Goal: Task Accomplishment & Management: Manage account settings

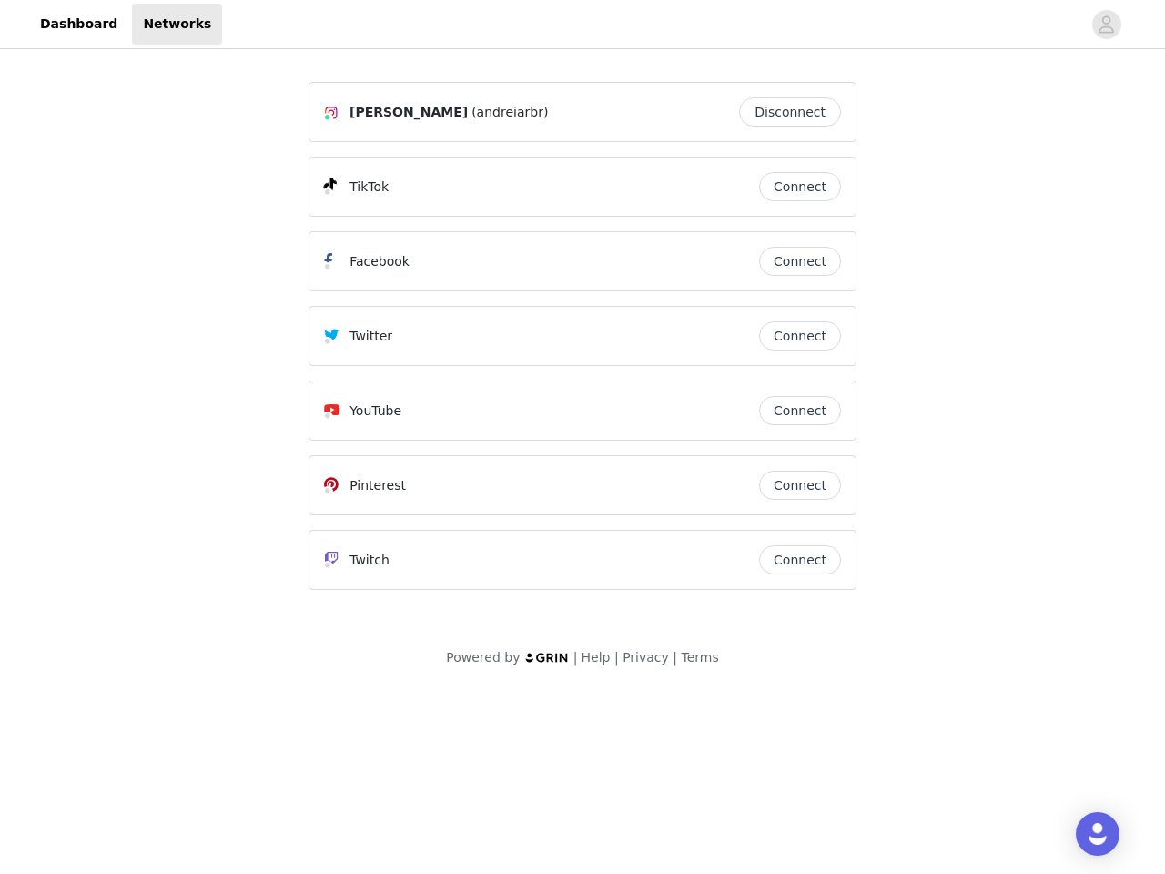
click at [583, 344] on div "Twitter" at bounding box center [541, 336] width 435 height 22
click at [583, 25] on div at bounding box center [651, 24] width 859 height 41
click at [1107, 25] on icon "avatar" at bounding box center [1106, 24] width 17 height 29
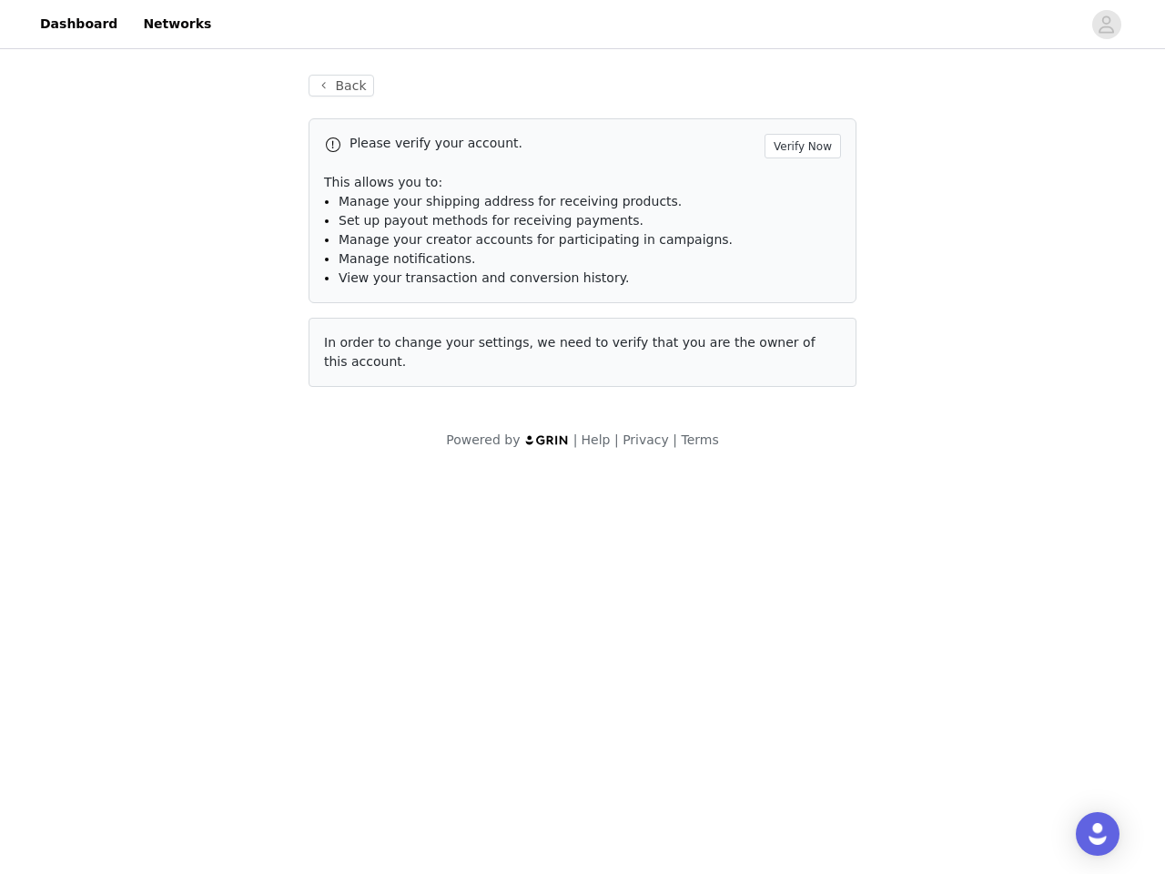
click at [795, 112] on div "Back Please verify your account. Verify Now This allows you to: Manage your shi…" at bounding box center [583, 231] width 592 height 356
click at [800, 187] on p "This allows you to:" at bounding box center [582, 182] width 517 height 19
click at [800, 261] on li "Manage notifications." at bounding box center [590, 258] width 502 height 19
click at [800, 336] on span "In order to change your settings, we need to verify that you are the owner of t…" at bounding box center [570, 352] width 492 height 34
click at [800, 411] on div "Back Please verify your account. Verify Now This allows you to: Manage your shi…" at bounding box center [583, 242] width 592 height 378
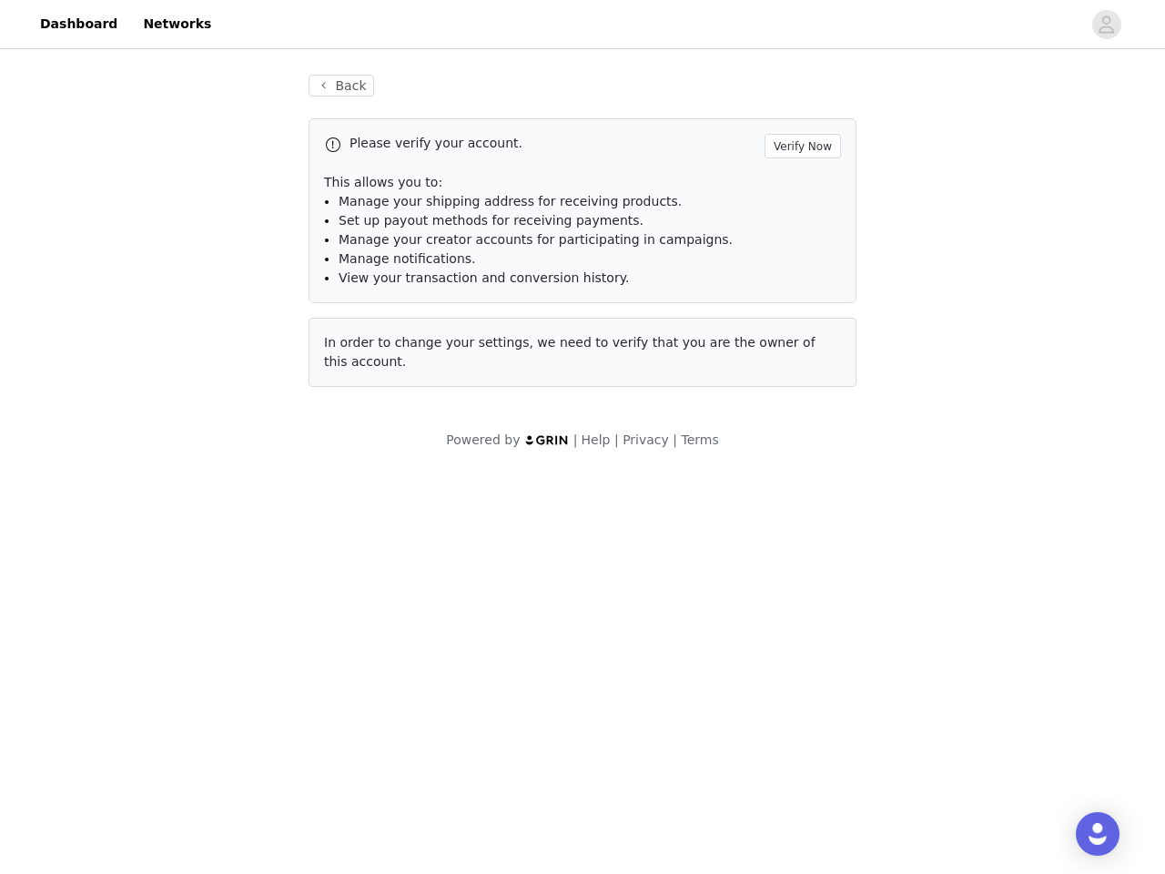
click at [800, 485] on body "Dashboard Networks Back Please verify your account. Verify Now This allows you …" at bounding box center [582, 437] width 1165 height 874
click at [800, 560] on body "Dashboard Networks Back Please verify your account. Verify Now This allows you …" at bounding box center [582, 437] width 1165 height 874
